Goal: Information Seeking & Learning: Find specific page/section

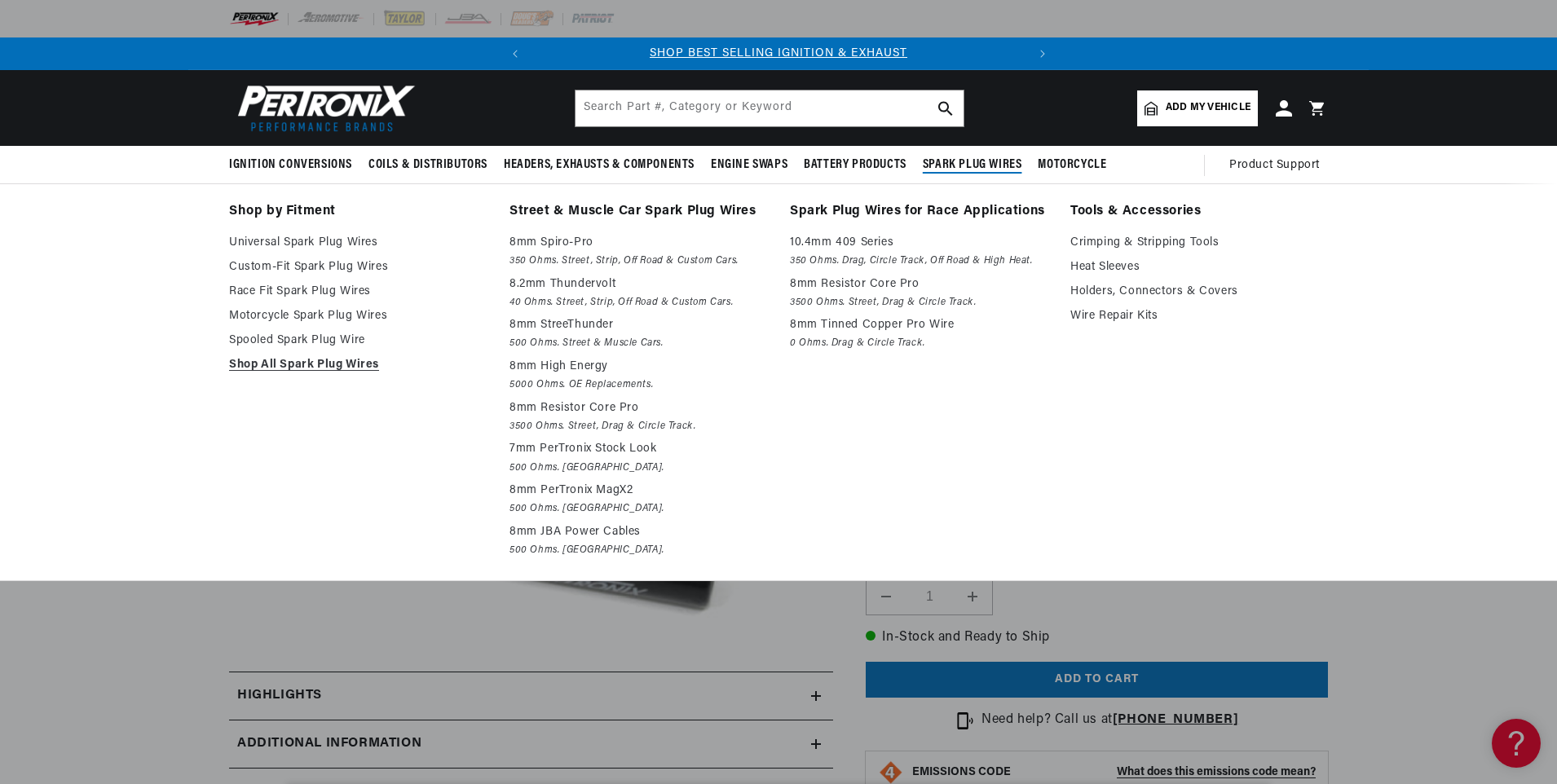
click at [1144, 211] on link "Tools & Accessories" at bounding box center [1200, 212] width 258 height 23
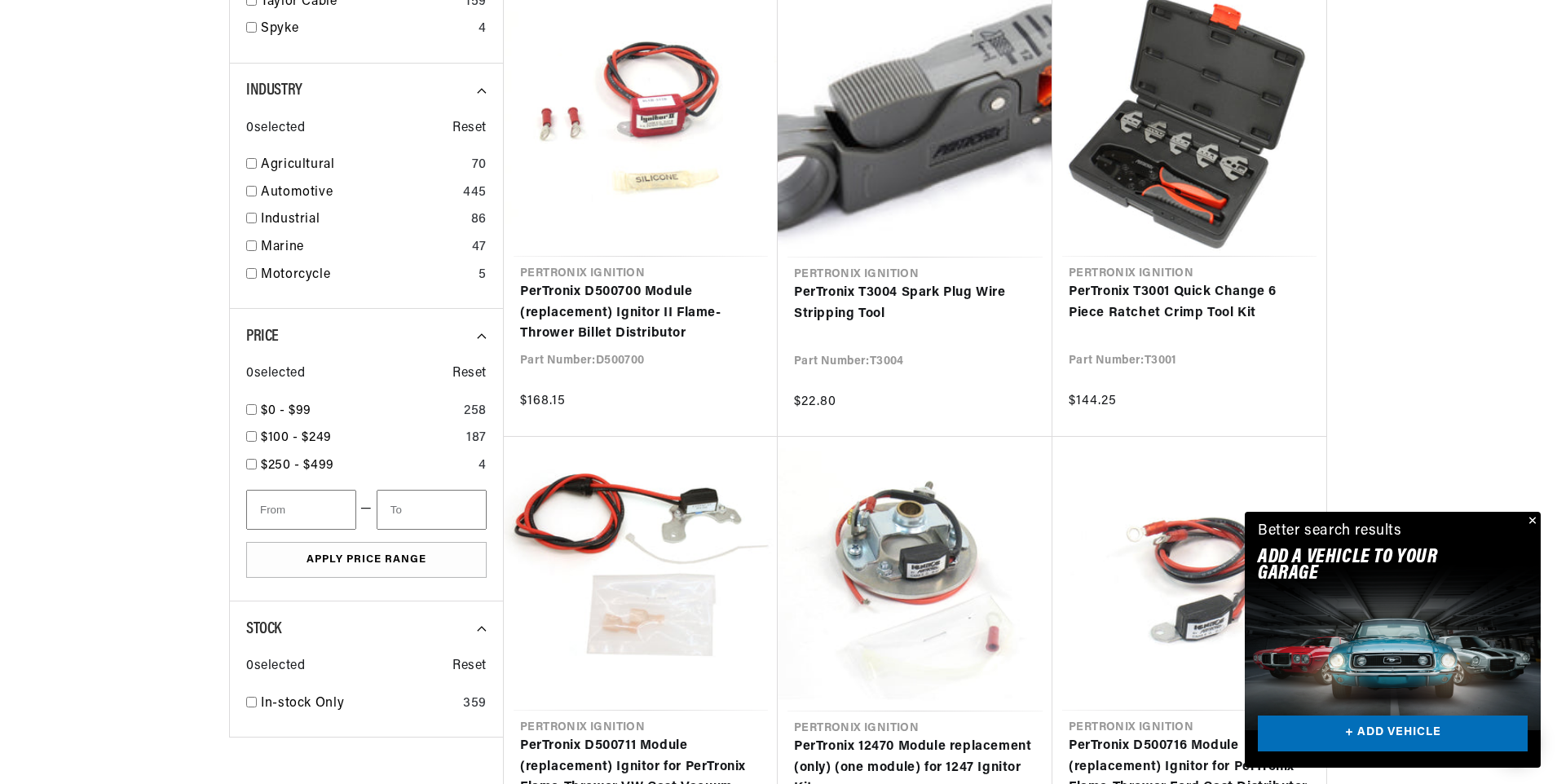
scroll to position [1433, 0]
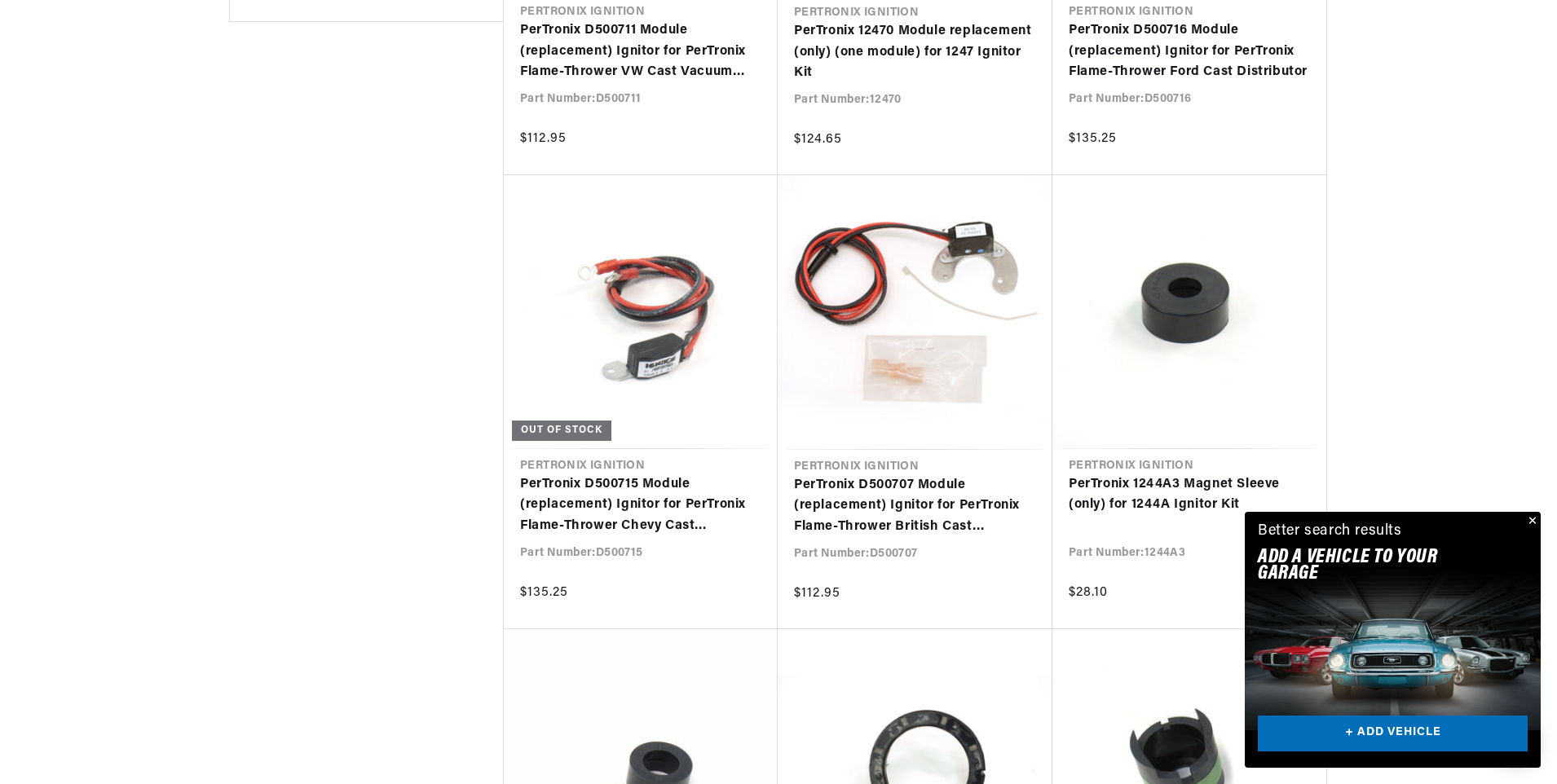
scroll to position [0, 494]
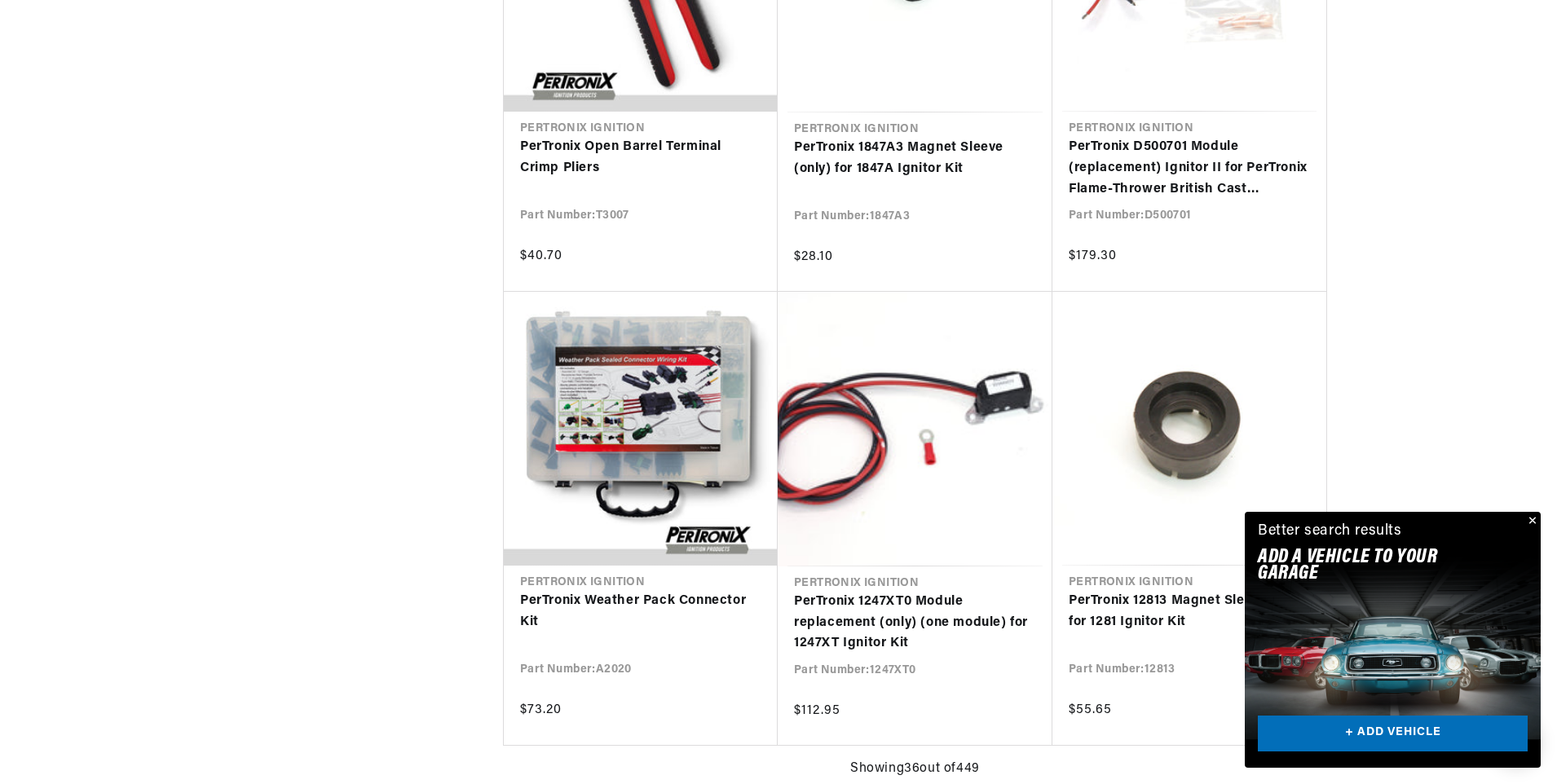
scroll to position [3407, 0]
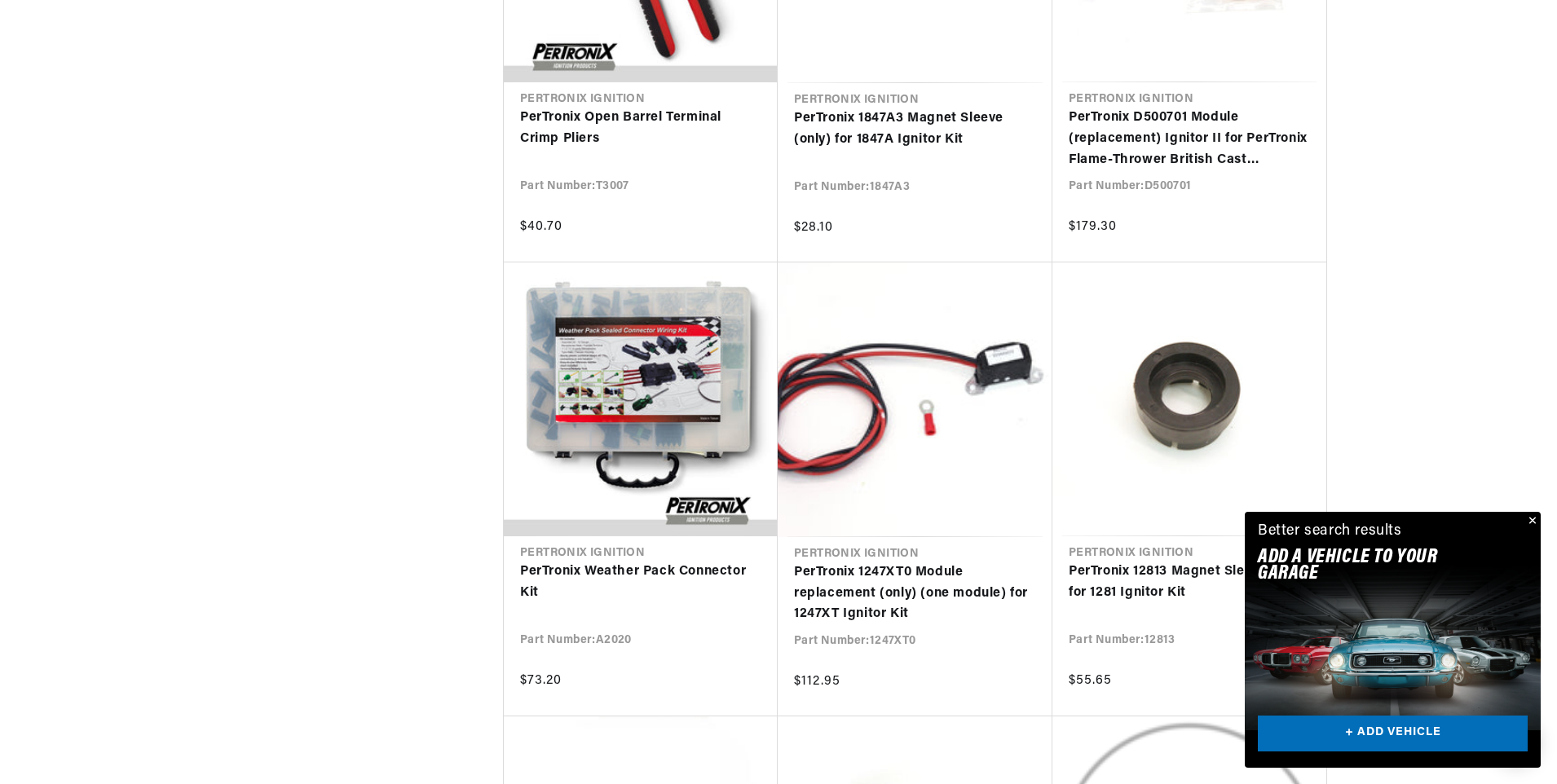
click at [1531, 516] on button "Close" at bounding box center [1530, 521] width 19 height 19
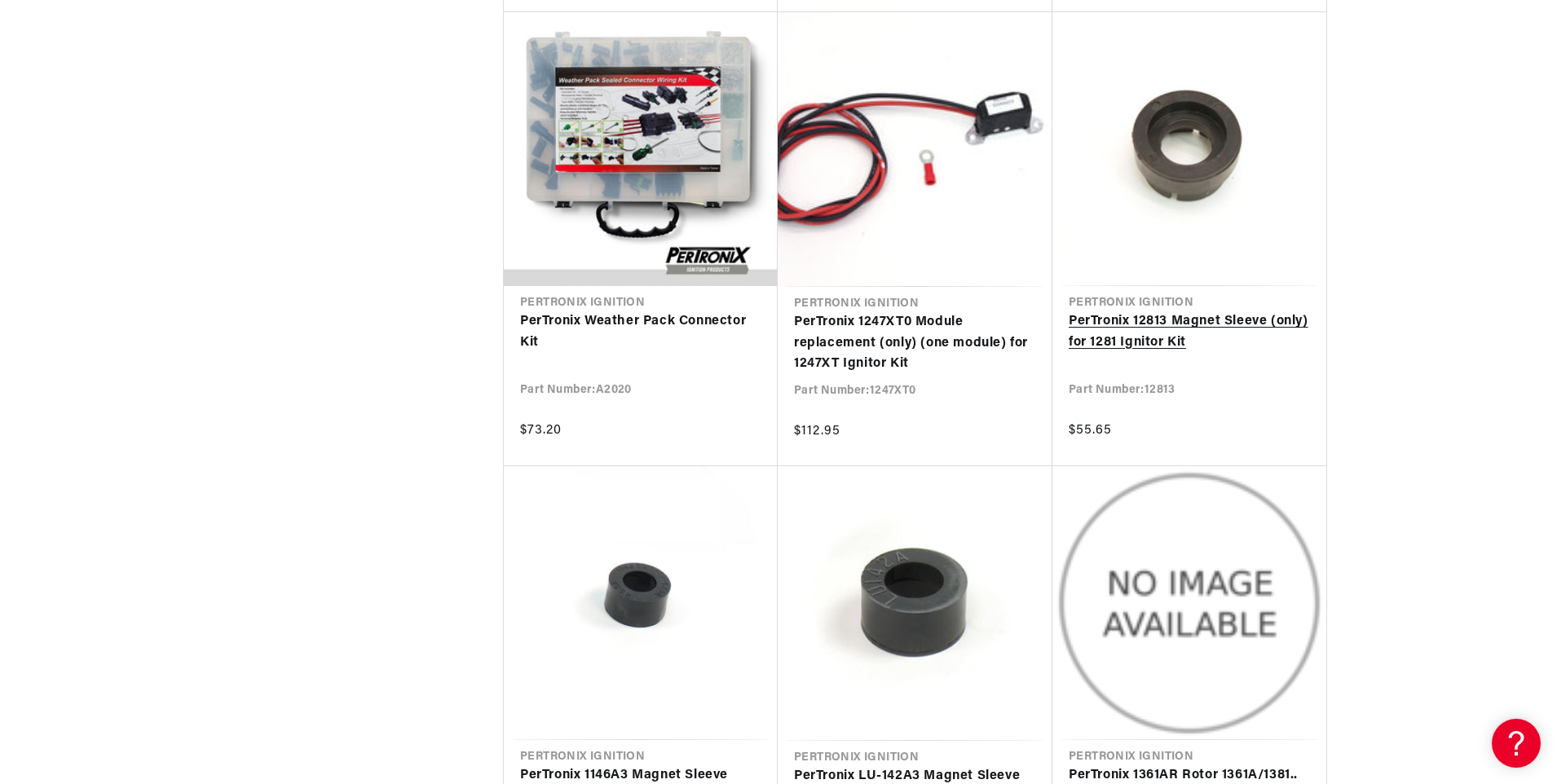
scroll to position [0, 0]
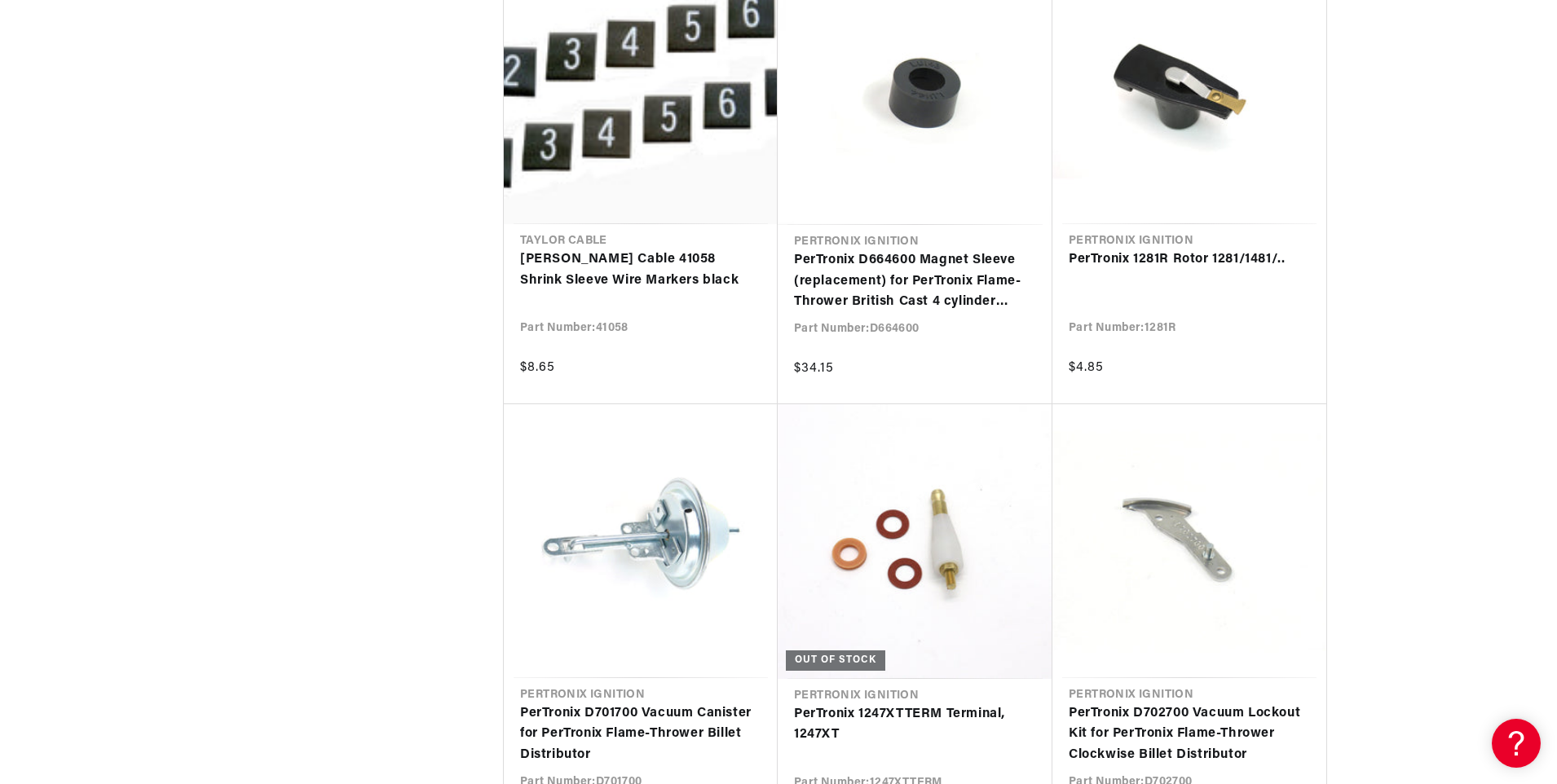
scroll to position [0, 494]
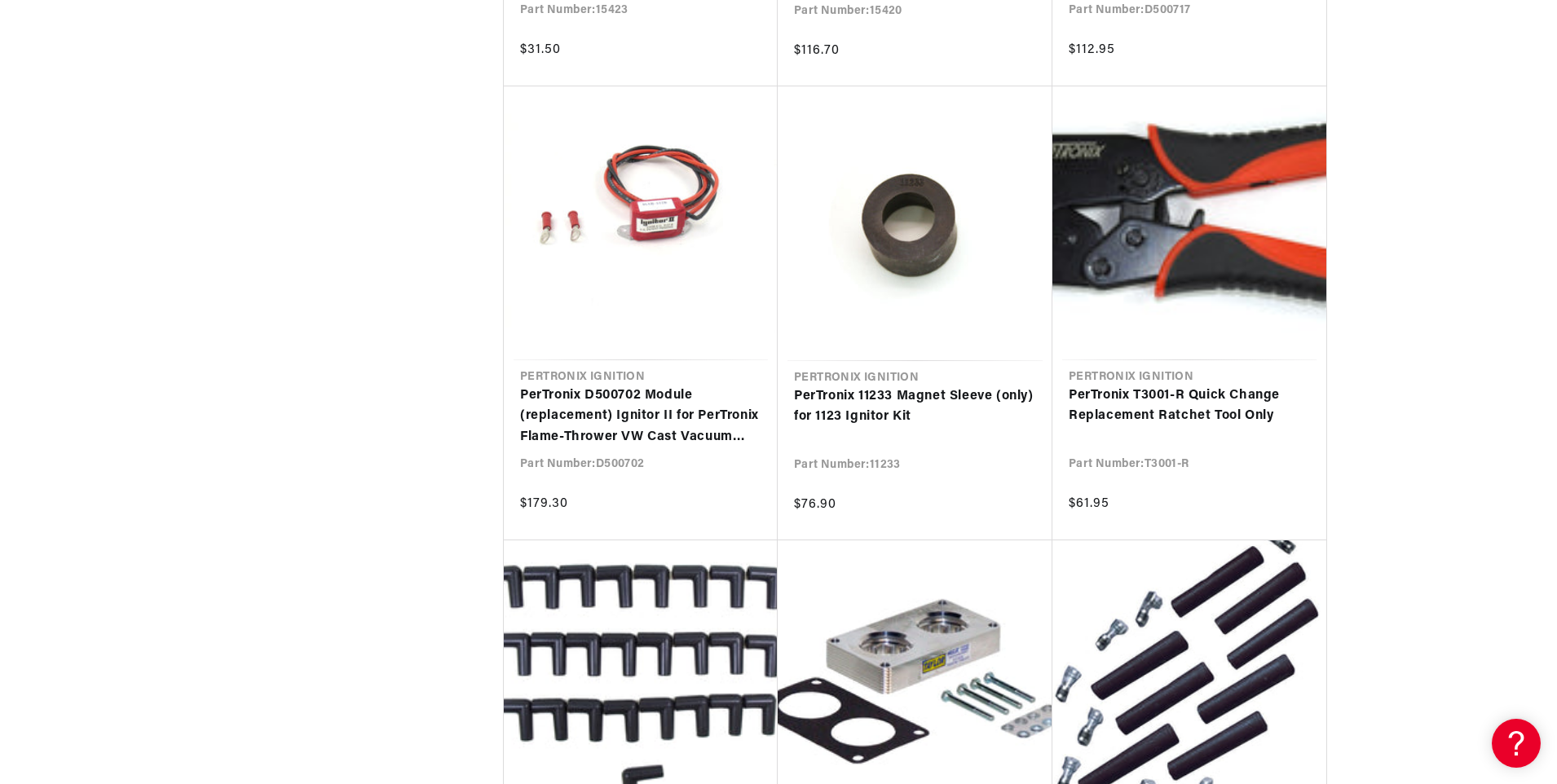
scroll to position [0, 494]
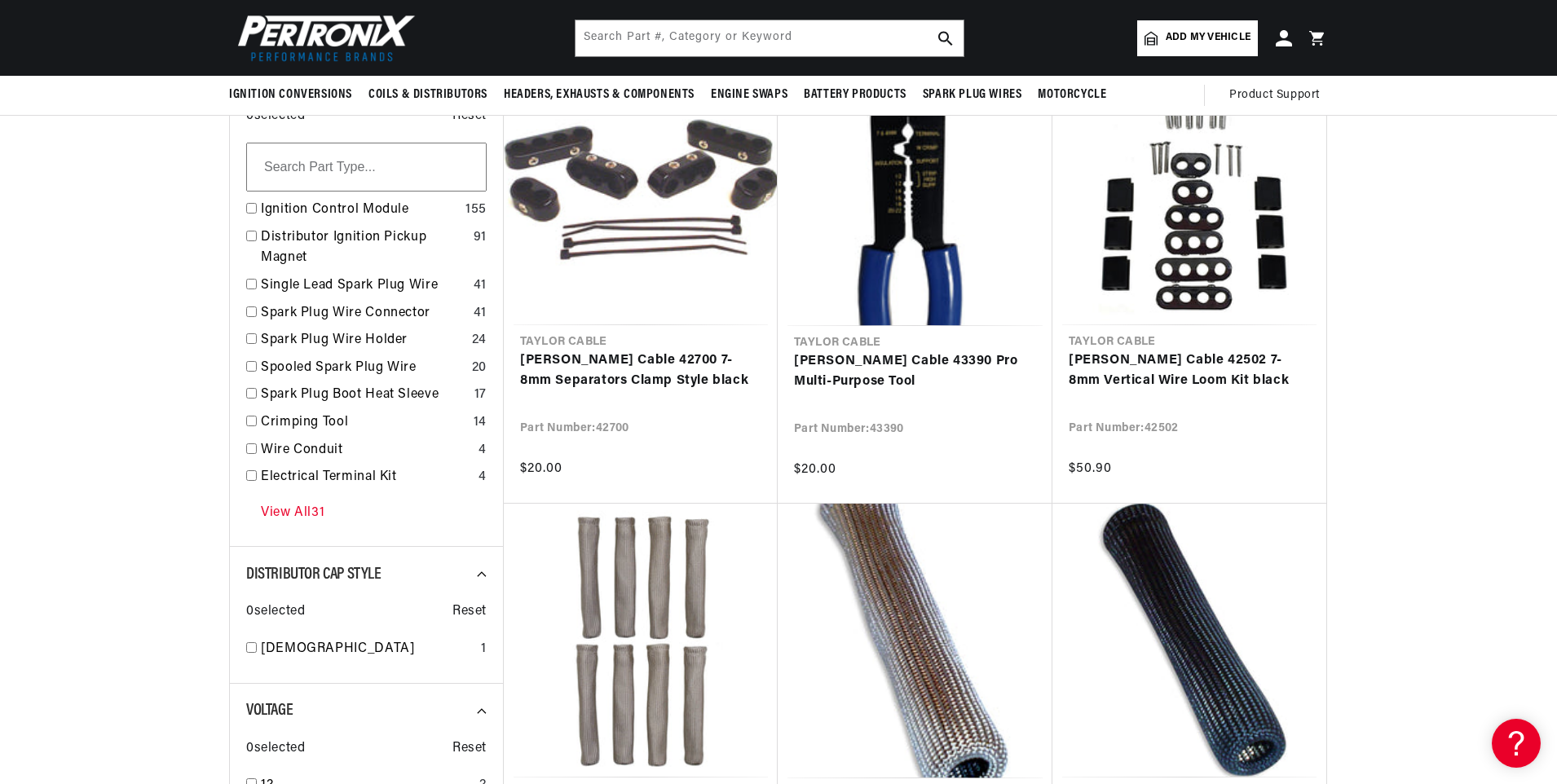
click at [297, 517] on link "View All 31" at bounding box center [292, 513] width 64 height 21
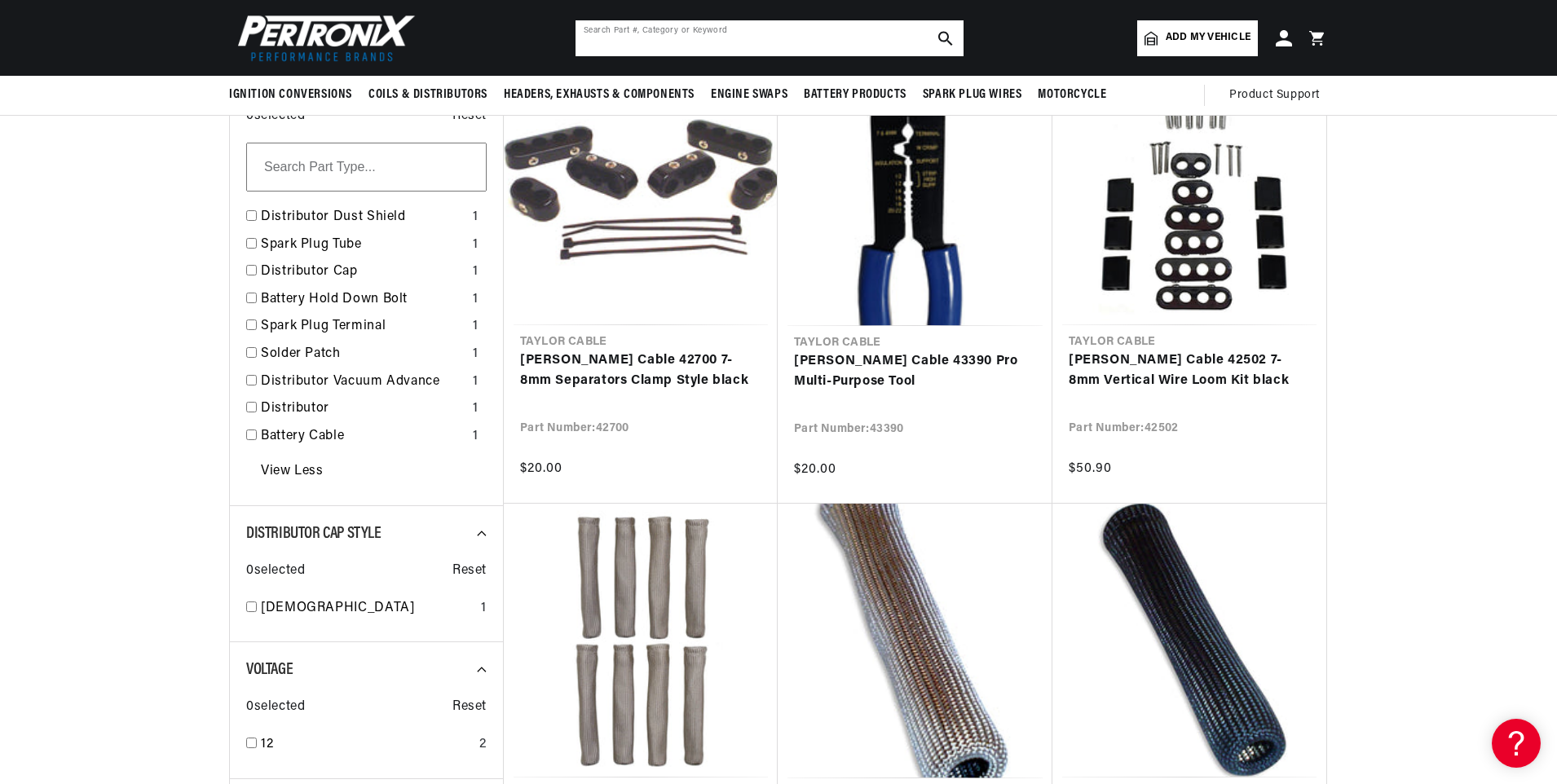
click at [826, 38] on input "text" at bounding box center [769, 38] width 388 height 36
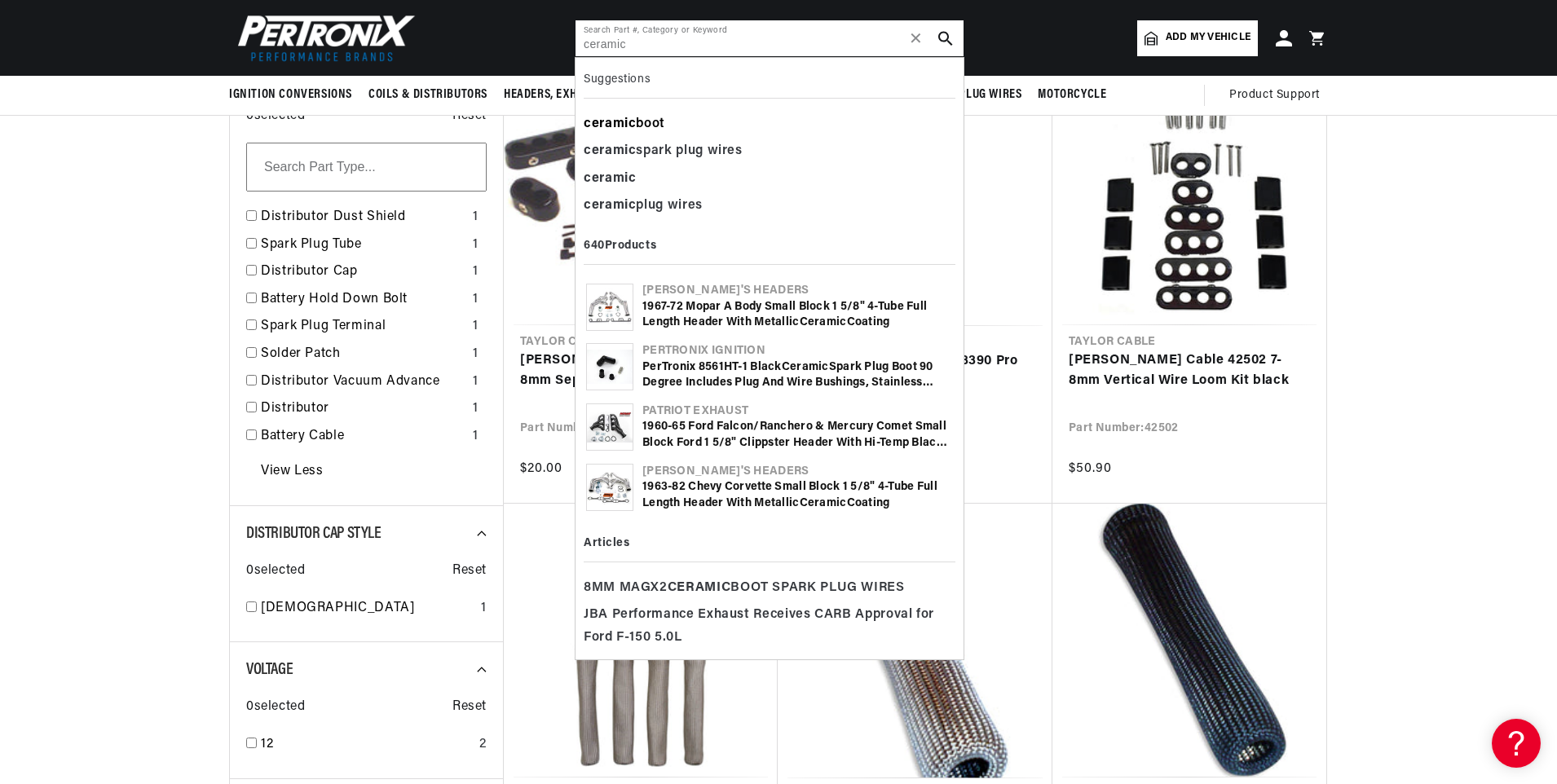
type input "ceramic"
click at [664, 118] on div "ceramic boot" at bounding box center [770, 124] width 372 height 28
